Goal: Information Seeking & Learning: Learn about a topic

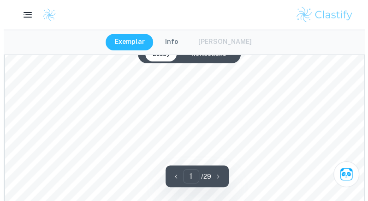
scroll to position [270, 0]
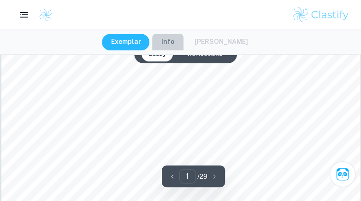
click at [178, 43] on button "Info" at bounding box center [167, 42] width 31 height 17
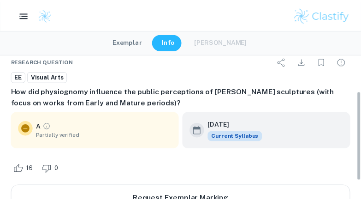
scroll to position [0, 0]
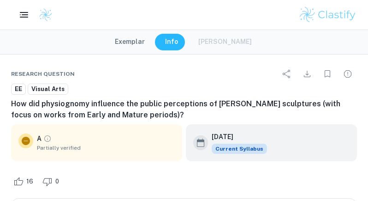
click at [231, 40] on div "Exemplar Info Mark Scheme" at bounding box center [184, 42] width 157 height 17
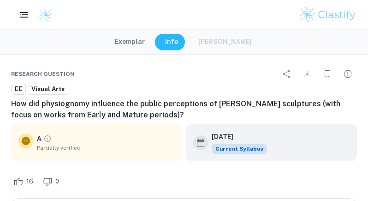
click at [231, 40] on div "Exemplar Info Mark Scheme" at bounding box center [184, 42] width 157 height 17
click at [128, 36] on button "Exemplar" at bounding box center [130, 42] width 48 height 17
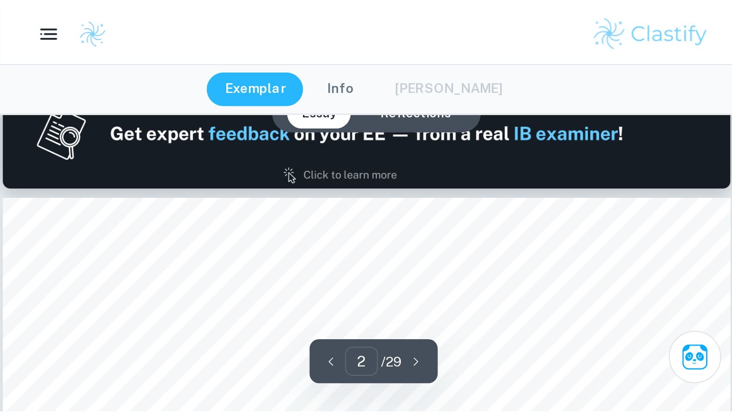
scroll to position [495, 0]
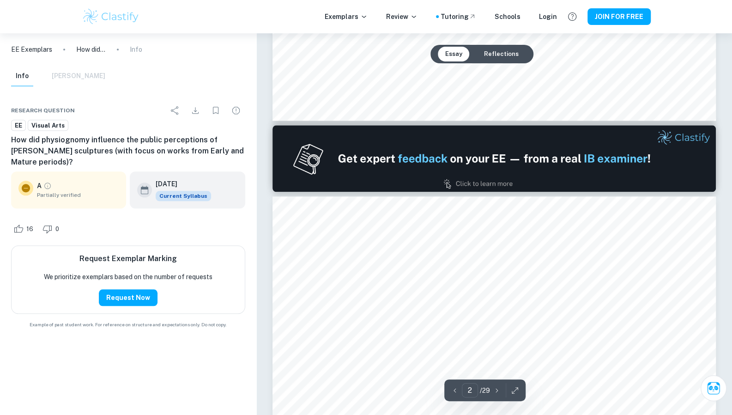
type input "1"
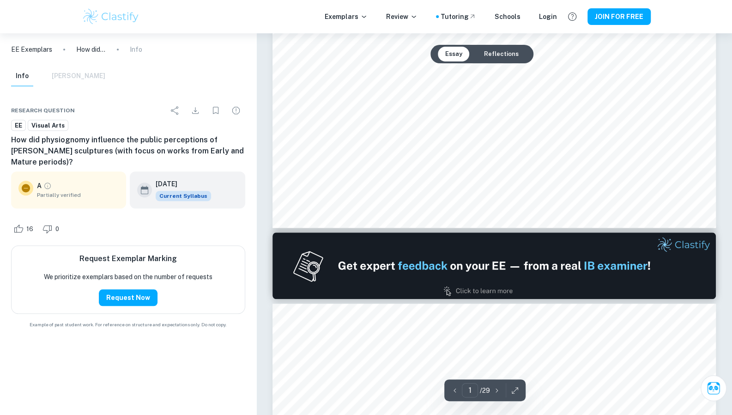
scroll to position [388, 0]
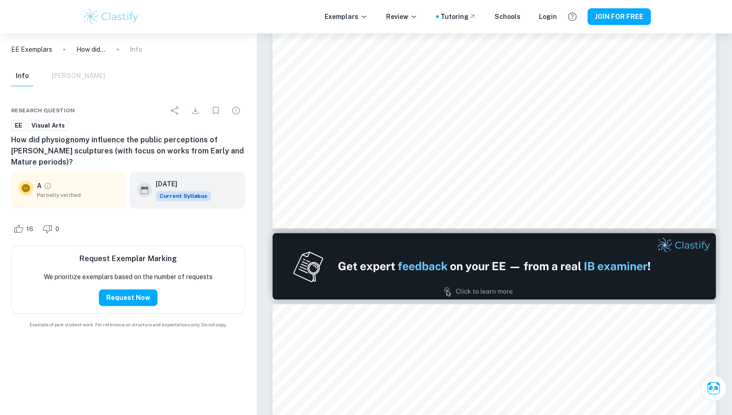
click at [26, 142] on icon at bounding box center [25, 187] width 11 height 11
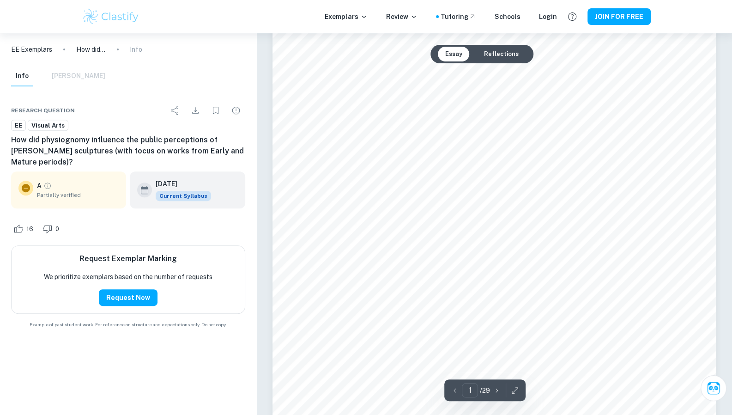
scroll to position [169, 0]
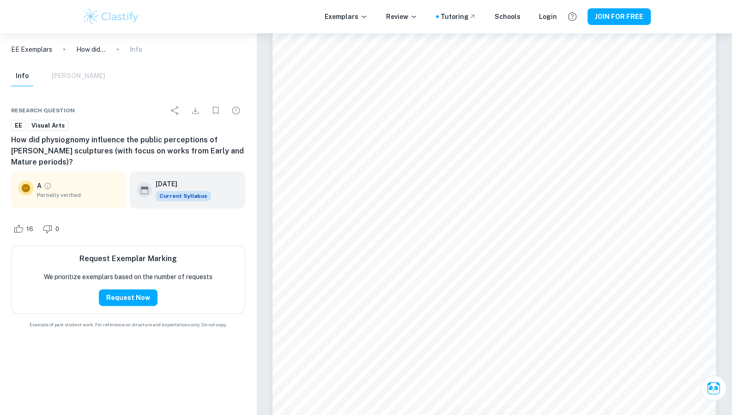
click at [82, 75] on div "Info Mark Scheme" at bounding box center [58, 76] width 94 height 20
click at [46, 48] on p "EE Exemplars" at bounding box center [31, 49] width 41 height 10
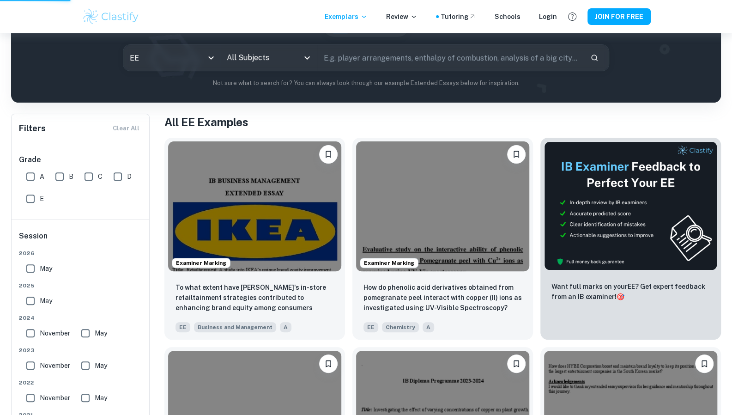
scroll to position [105, 0]
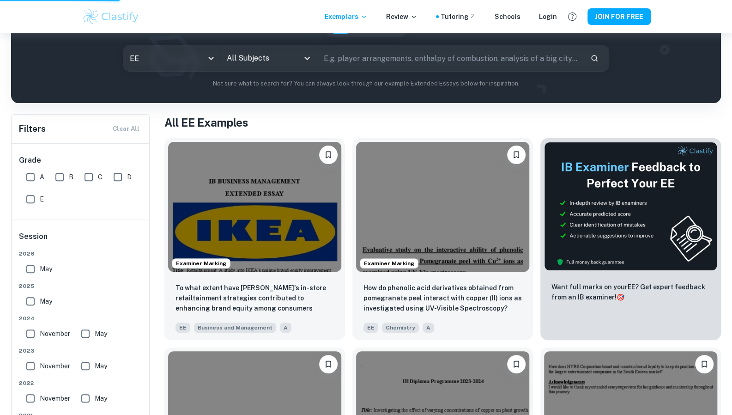
click at [284, 67] on div "All Subjects" at bounding box center [268, 58] width 96 height 26
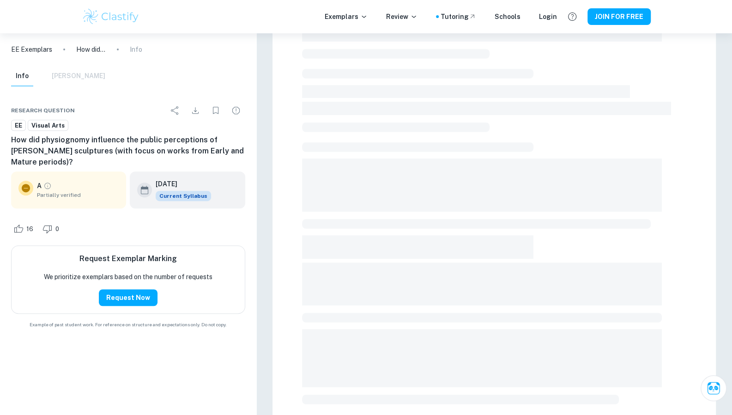
scroll to position [0, 0]
click at [102, 48] on p "How did physiognomy influence the public perceptions of [PERSON_NAME] sculpture…" at bounding box center [91, 49] width 30 height 10
click at [120, 50] on ol "EE Exemplars How did physiognomy influence the public perceptions of Gian Loren…" at bounding box center [76, 49] width 131 height 10
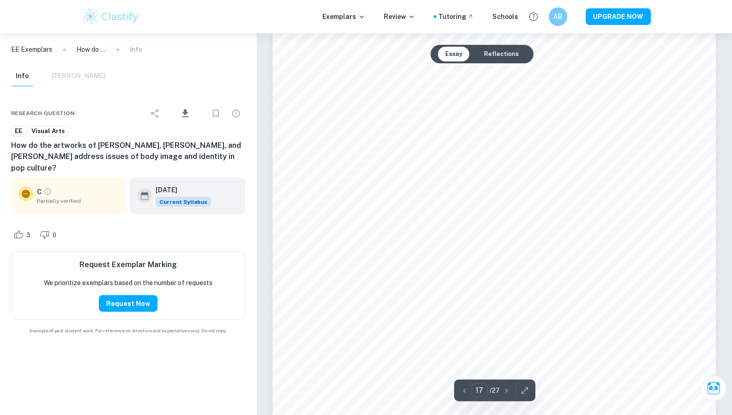
scroll to position [9708, 0]
type input "18"
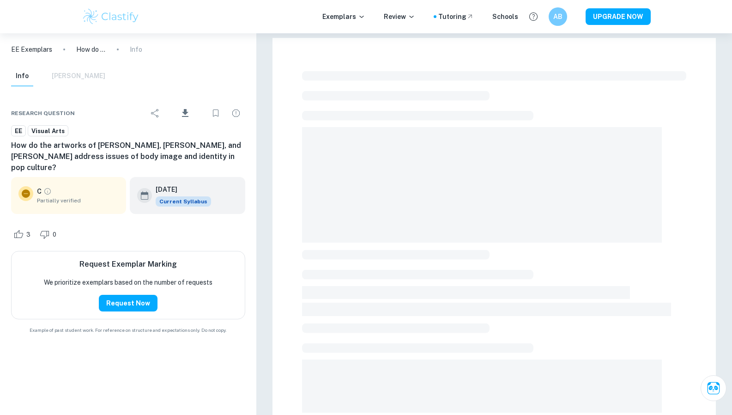
scroll to position [1, 0]
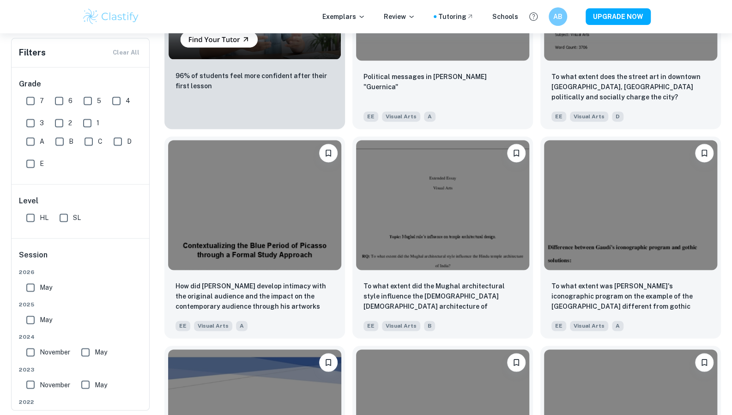
scroll to position [735, 0]
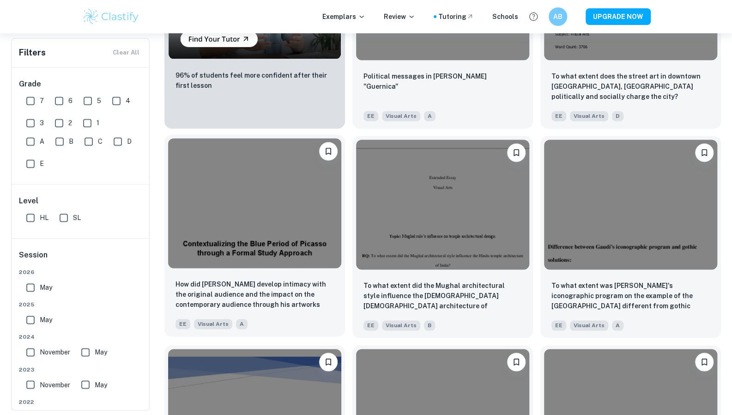
click at [303, 223] on img at bounding box center [254, 203] width 173 height 130
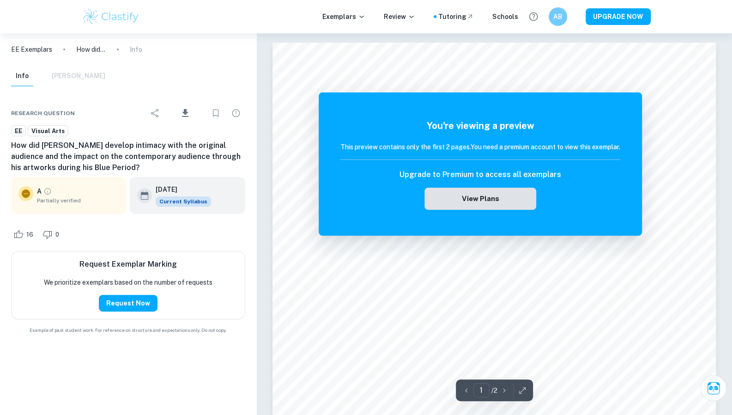
click at [506, 200] on button "View Plans" at bounding box center [480, 198] width 112 height 22
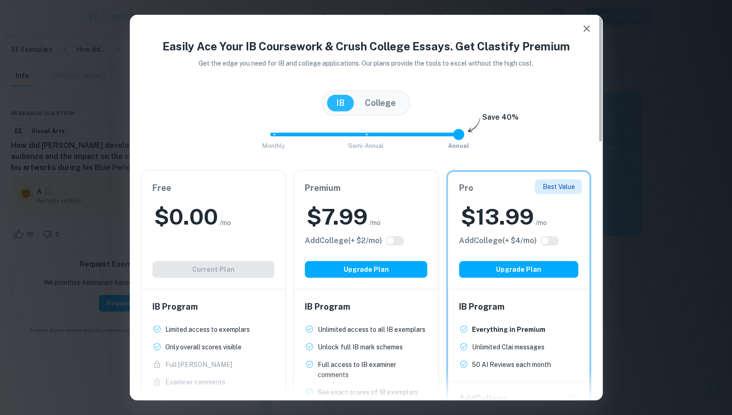
click at [652, 203] on div "Easily Ace Your IB Coursework & Crush College Essays. Get Clastify Premium Get …" at bounding box center [366, 207] width 732 height 415
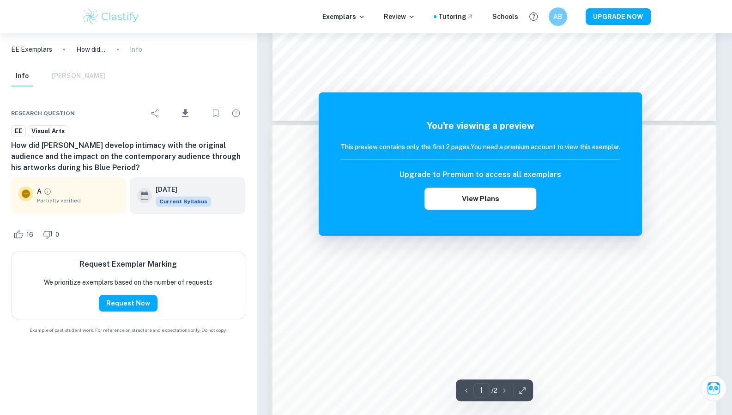
scroll to position [496, 0]
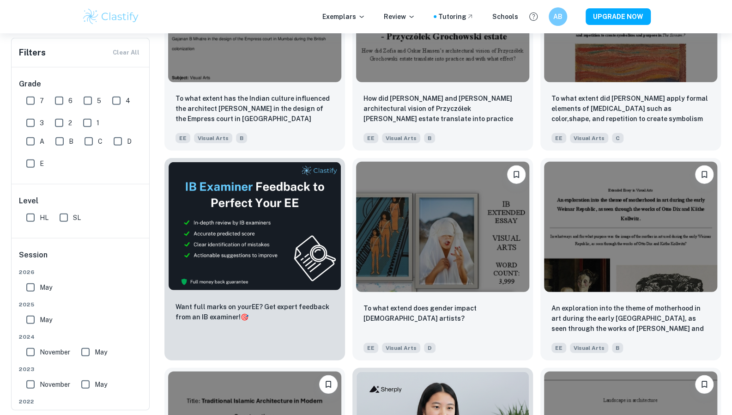
scroll to position [1349, 0]
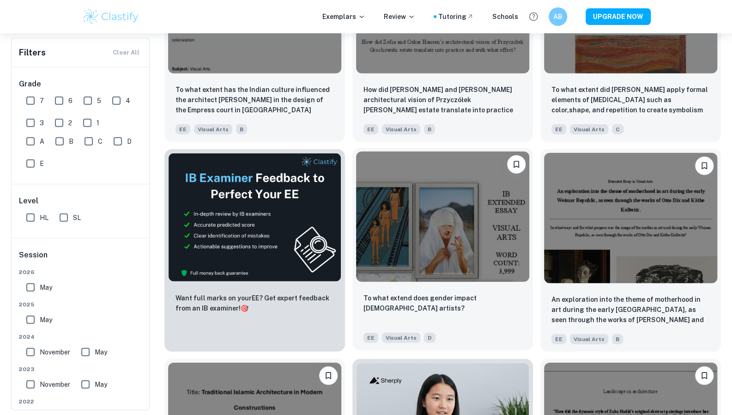
click at [492, 247] on img at bounding box center [442, 216] width 173 height 130
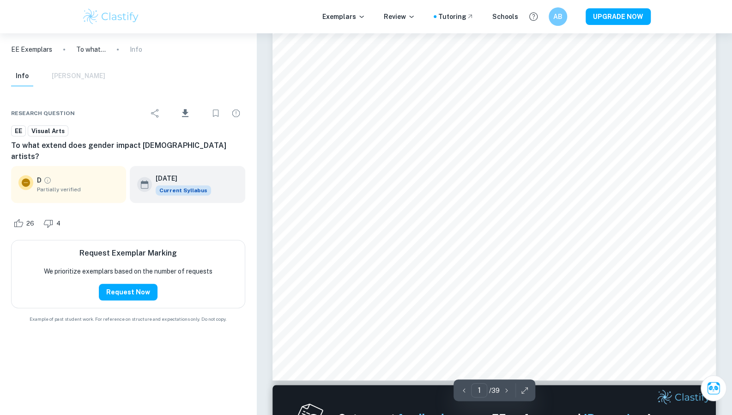
scroll to position [253, 0]
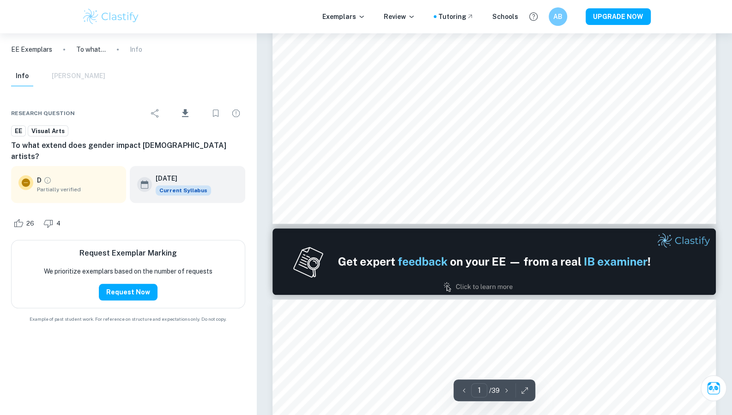
type input "2"
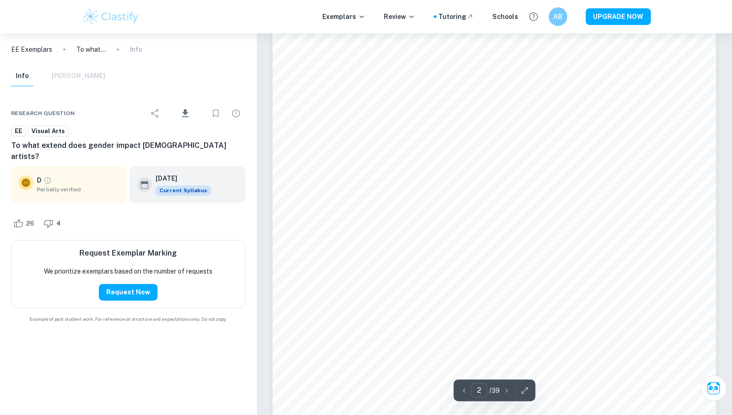
scroll to position [713, 0]
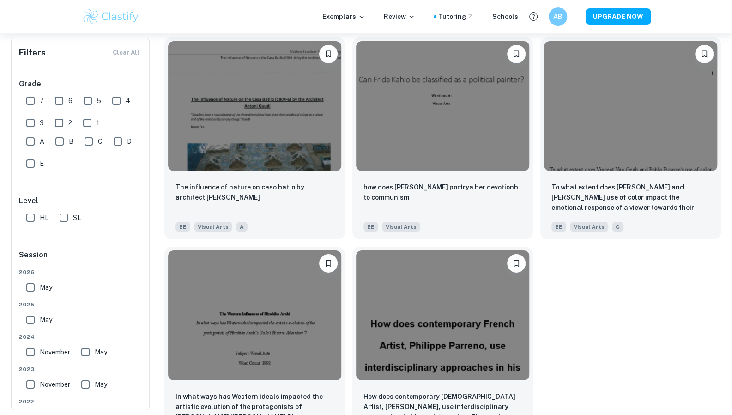
scroll to position [1917, 0]
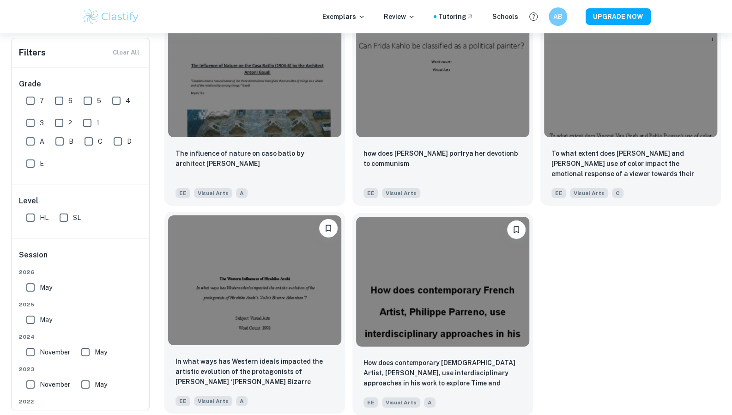
click at [307, 281] on img at bounding box center [254, 280] width 173 height 130
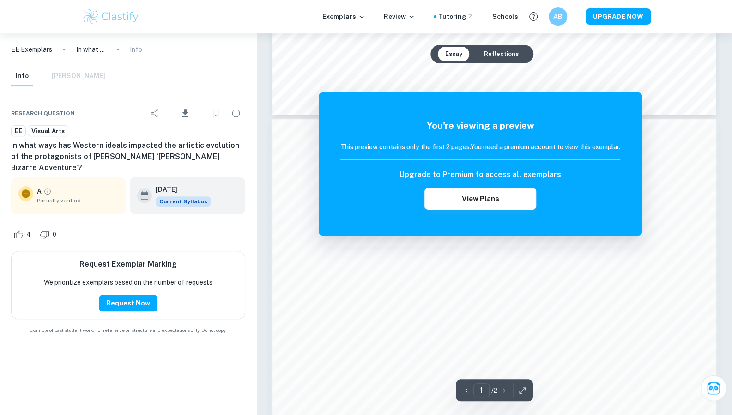
scroll to position [497, 0]
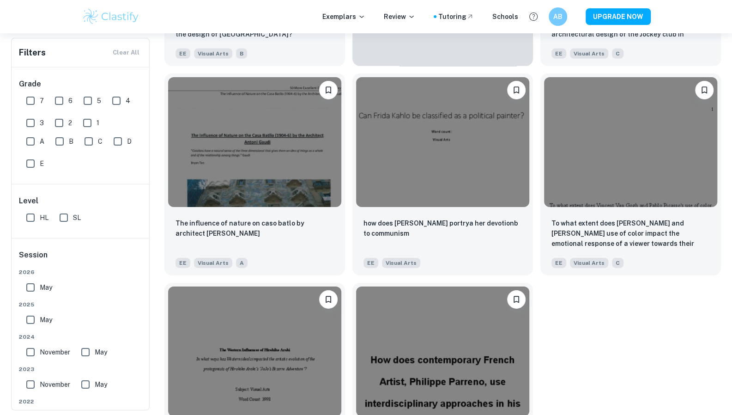
scroll to position [1842, 0]
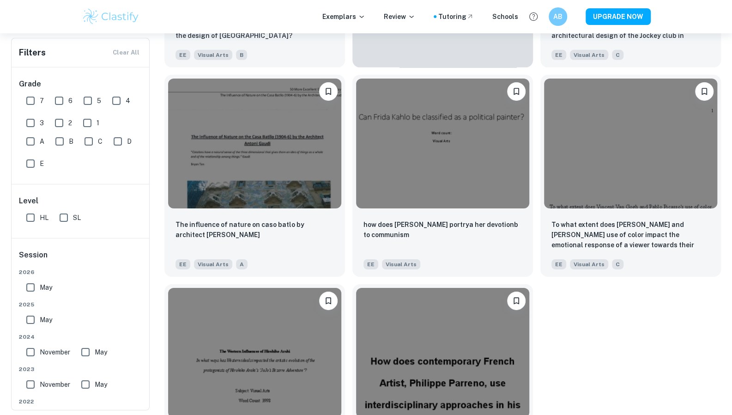
click at [29, 143] on input "A" at bounding box center [30, 141] width 18 height 18
checkbox input "true"
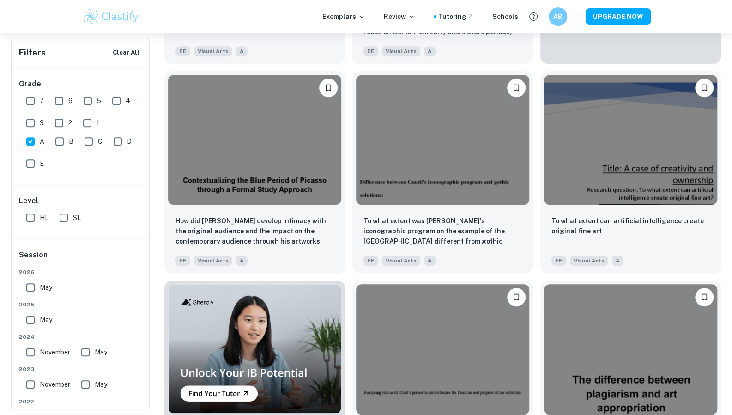
scroll to position [404, 0]
